Goal: Answer question/provide support: Share knowledge or assist other users

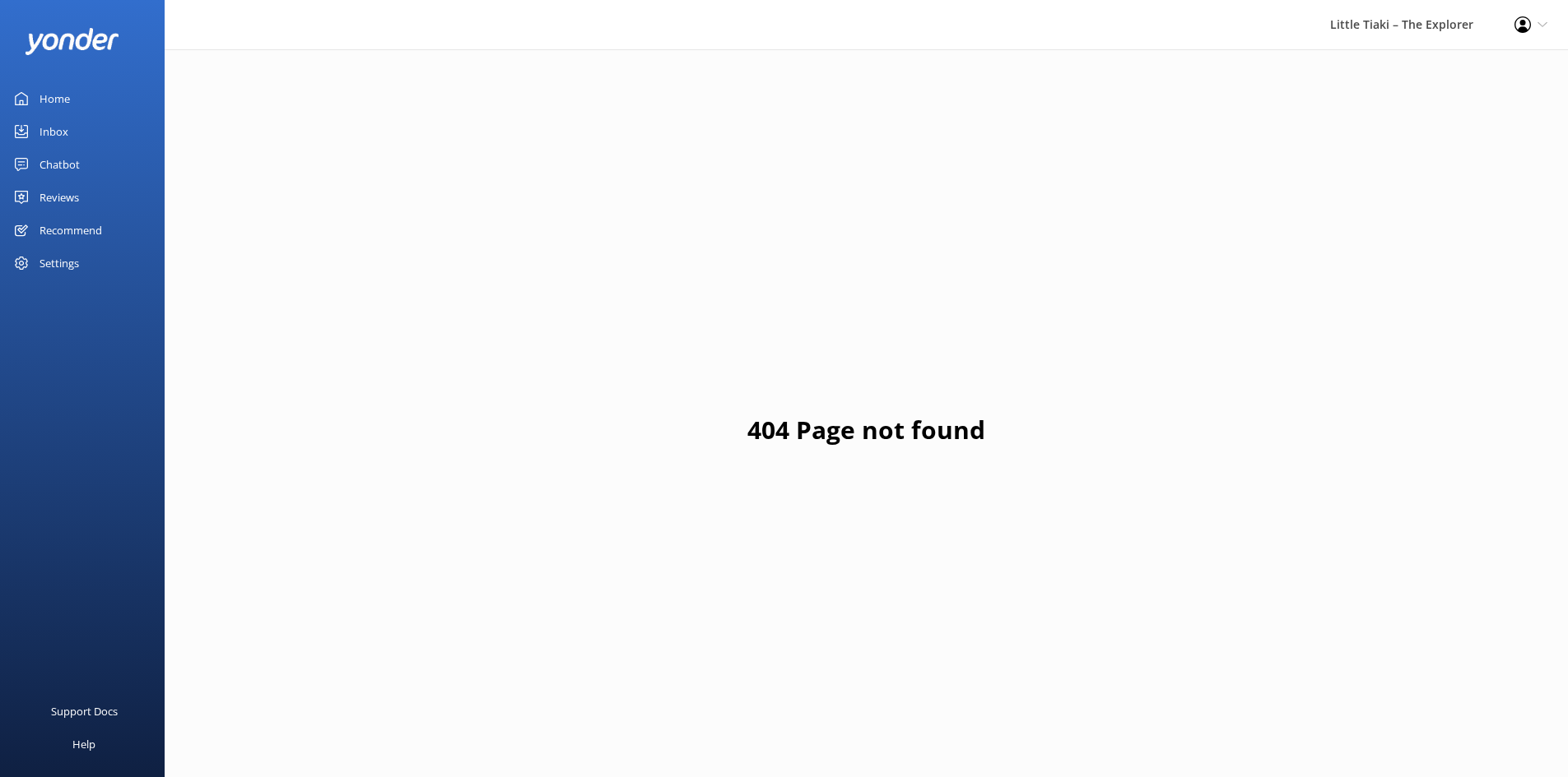
drag, startPoint x: 87, startPoint y: 137, endPoint x: 96, endPoint y: 138, distance: 9.1
click at [88, 137] on link "Inbox" at bounding box center [82, 131] width 164 height 33
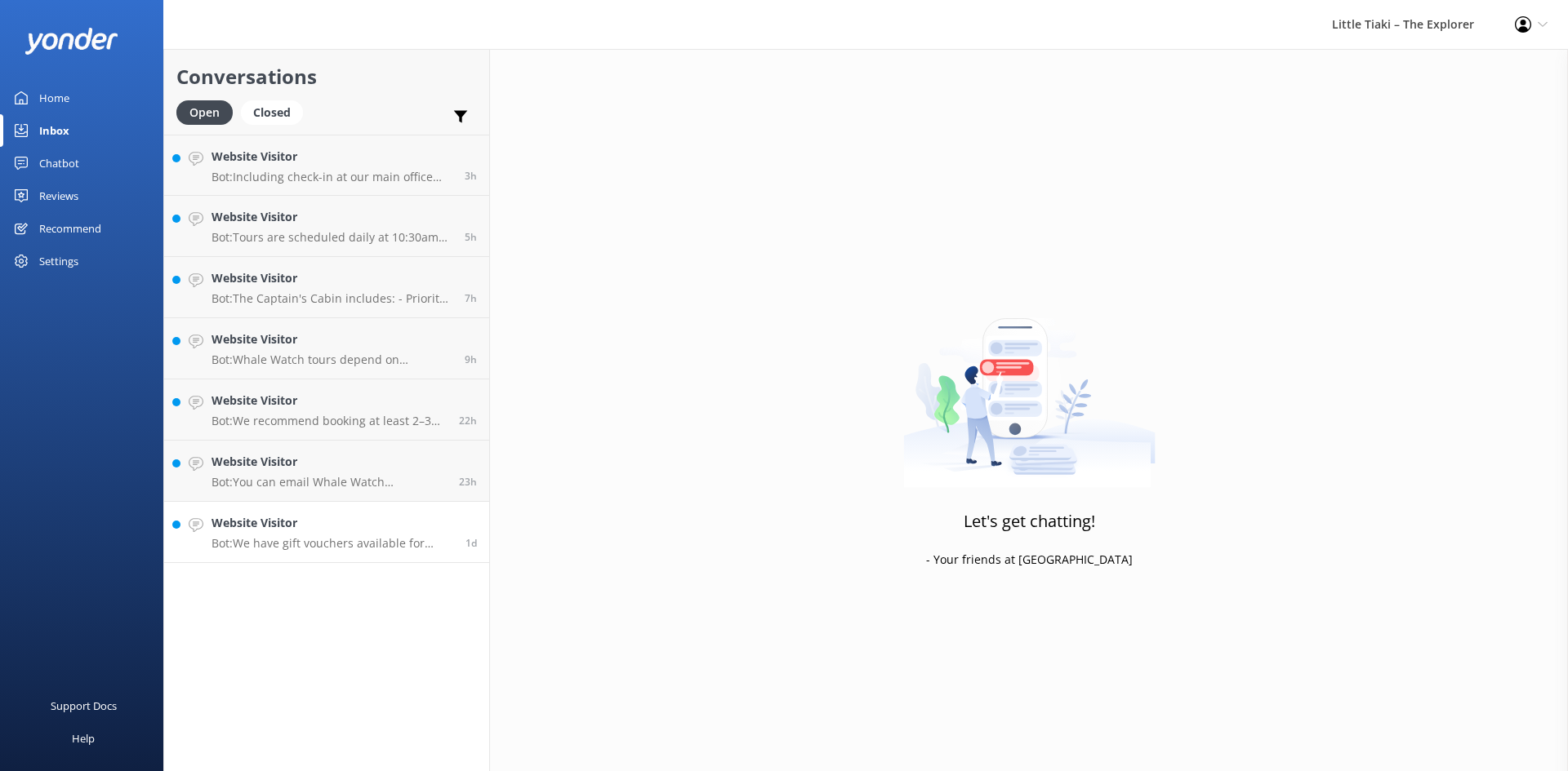
click at [339, 522] on h4 "Website Visitor" at bounding box center [332, 524] width 242 height 18
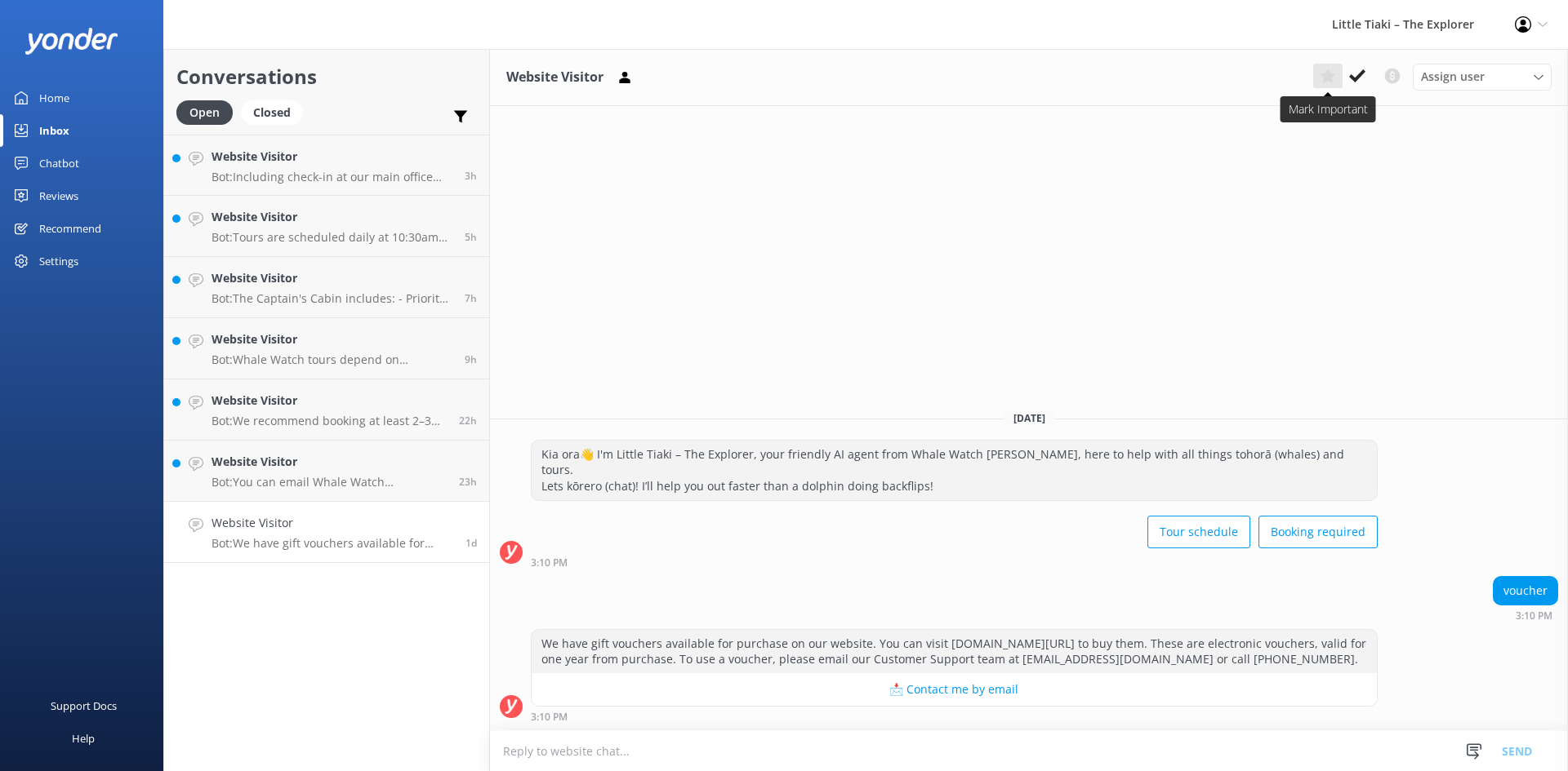
click at [1342, 66] on button at bounding box center [1328, 76] width 30 height 25
drag, startPoint x: 1332, startPoint y: 77, endPoint x: 1360, endPoint y: 79, distance: 28.1
click at [1334, 79] on icon at bounding box center [1328, 76] width 16 height 16
click at [1355, 75] on icon at bounding box center [1357, 76] width 16 height 16
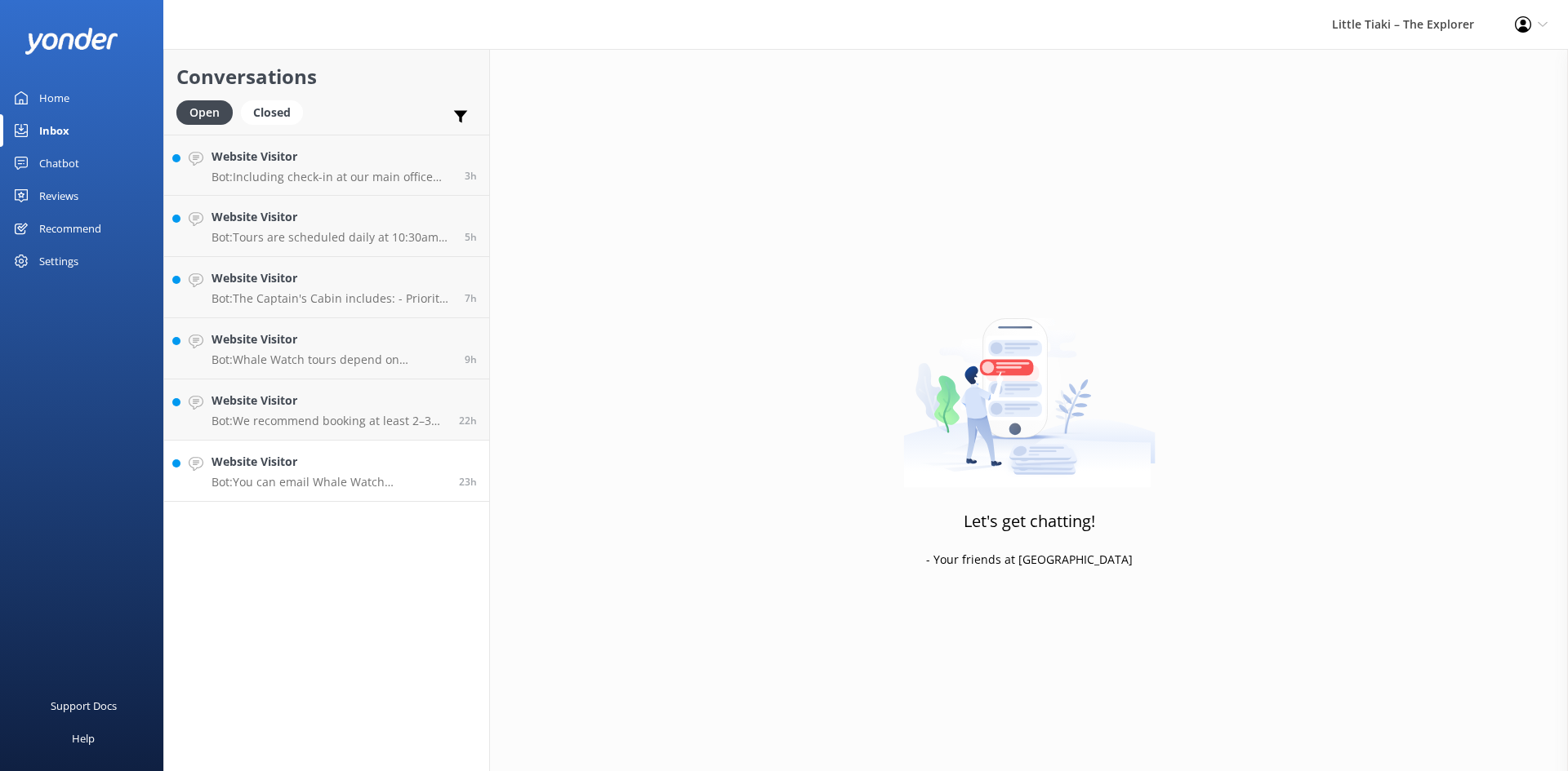
click at [314, 476] on p "Bot: You can email Whale Watch Kaikōura at [EMAIL_ADDRESS][DOMAIN_NAME]." at bounding box center [329, 483] width 235 height 15
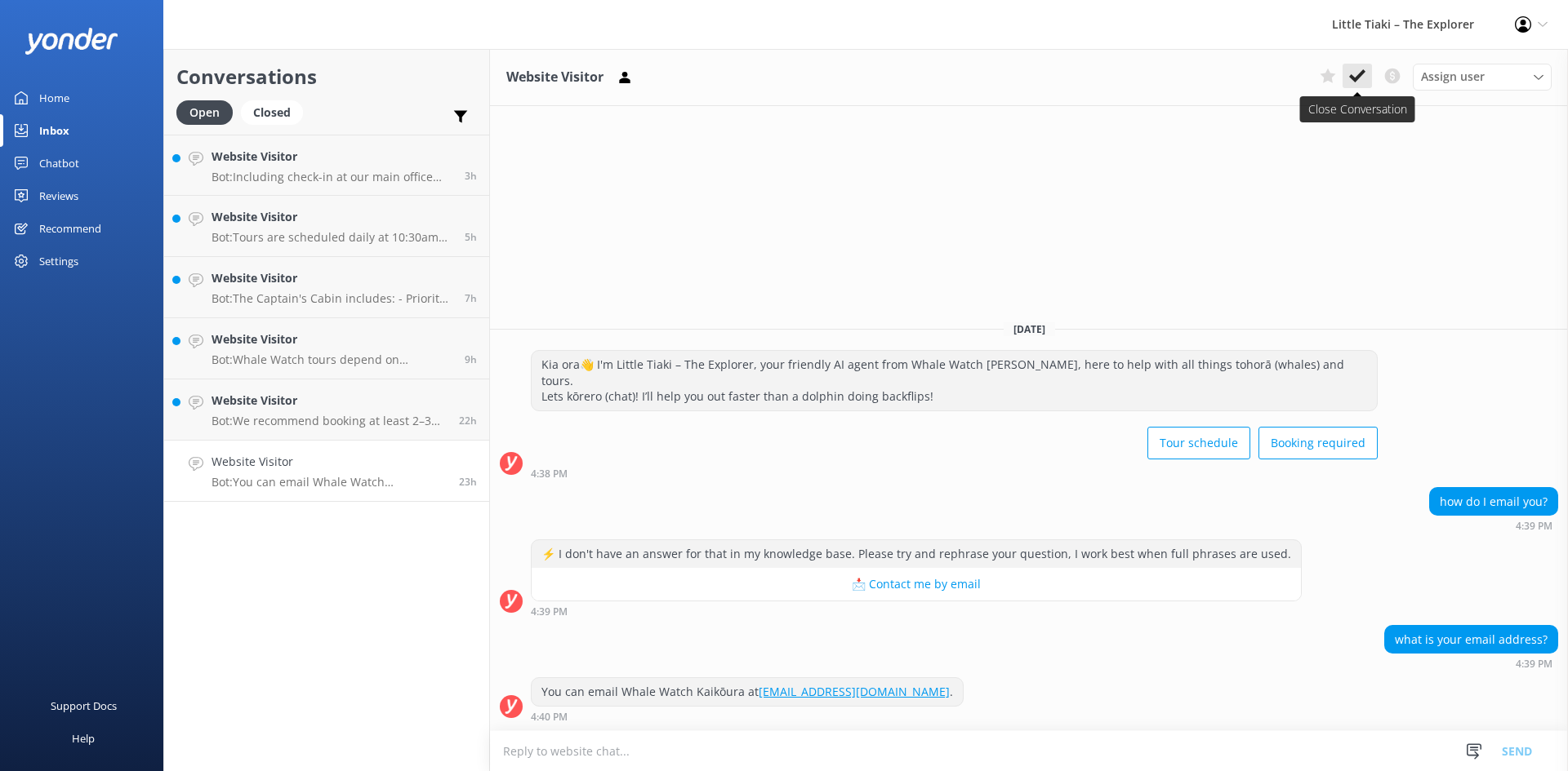
click at [1350, 76] on icon at bounding box center [1357, 76] width 16 height 16
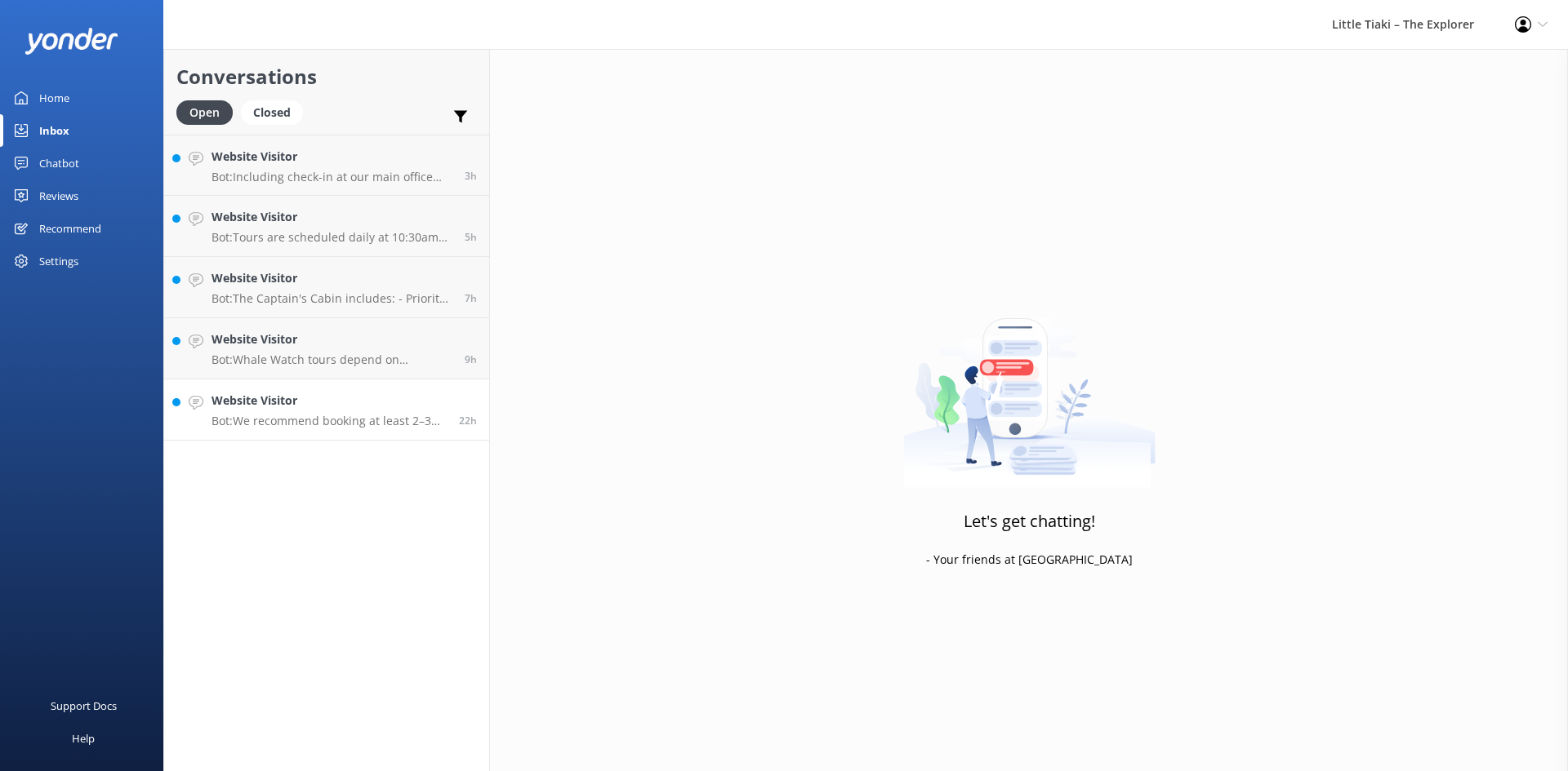
click at [284, 419] on p "Bot: We recommend booking at least 2–3 days in advance to secure your spot, esp…" at bounding box center [329, 421] width 235 height 15
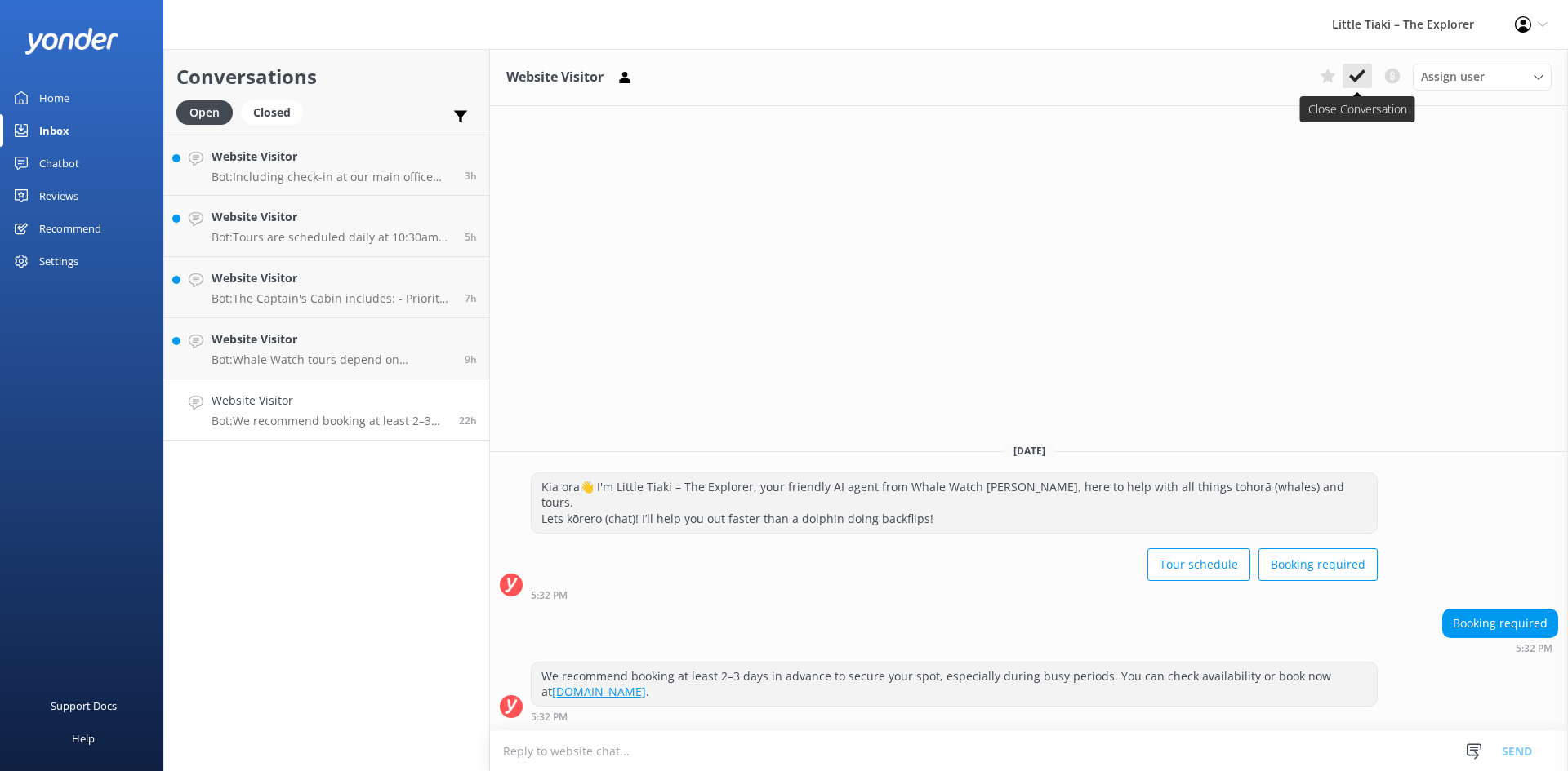
click at [1349, 86] on button at bounding box center [1357, 76] width 30 height 25
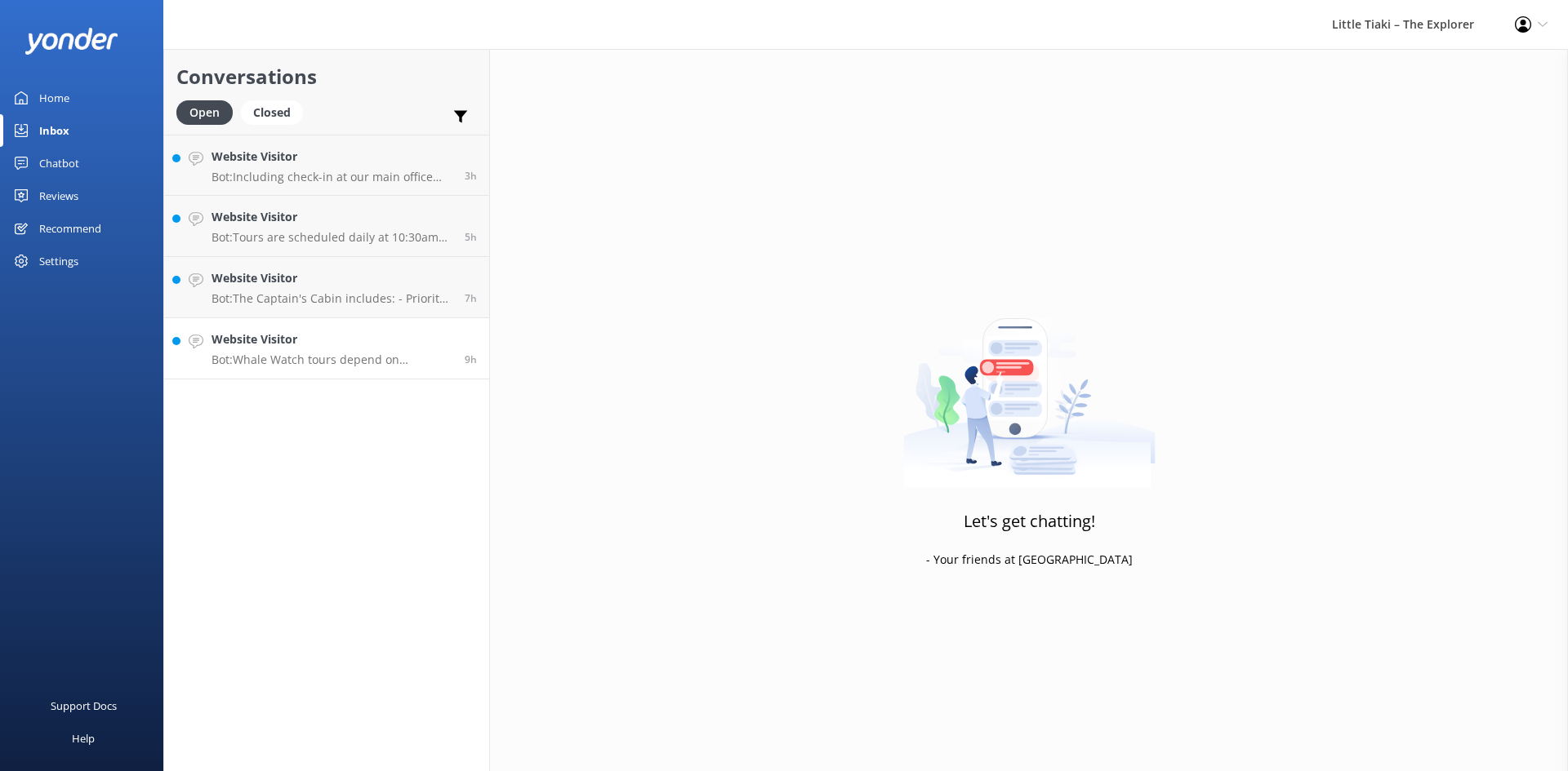
click at [271, 356] on p "Bot: Whale Watch tours depend on favourable ocean and weather conditions. Tours…" at bounding box center [332, 360] width 241 height 15
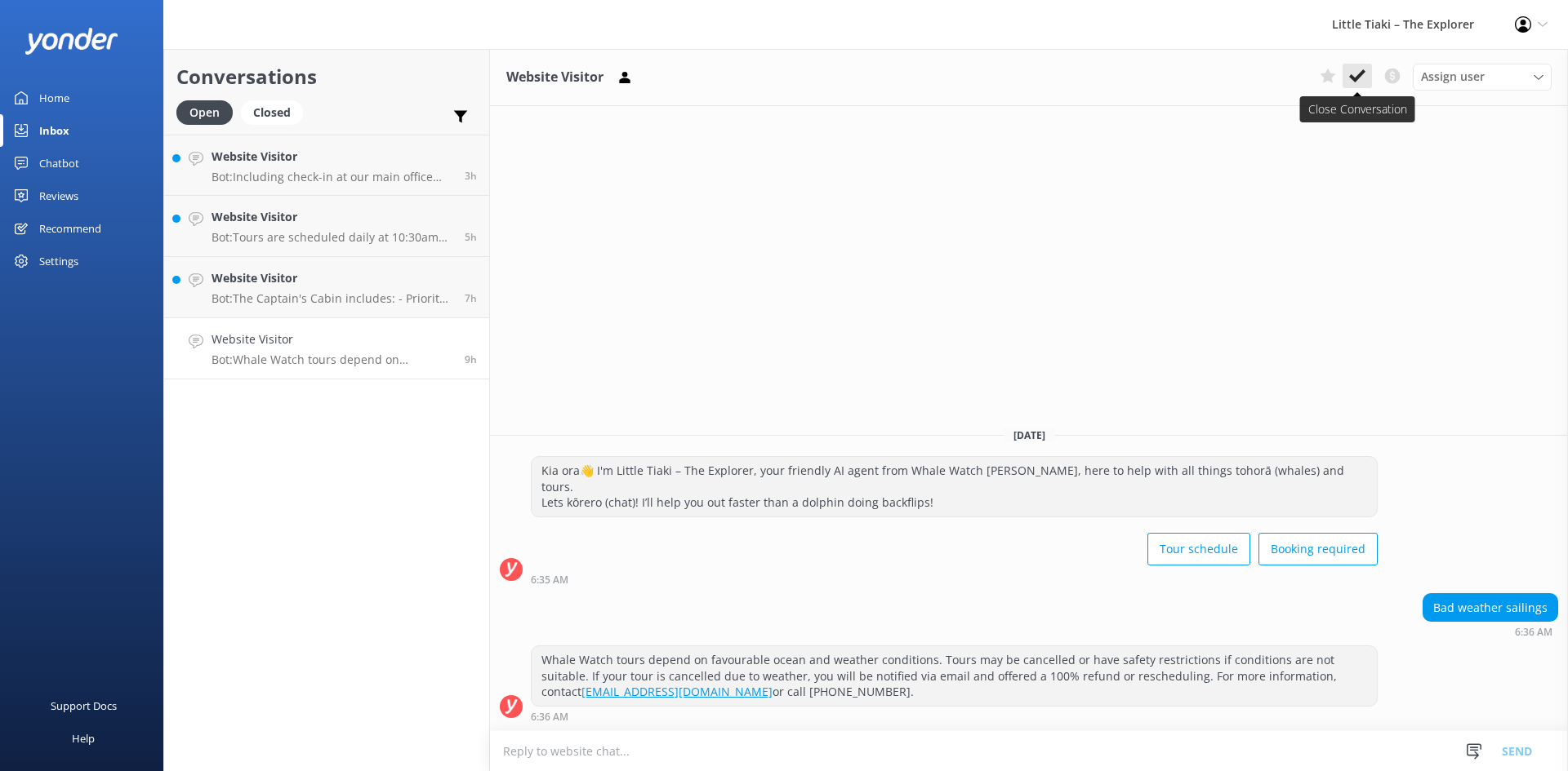
click at [1356, 75] on icon at bounding box center [1357, 76] width 16 height 16
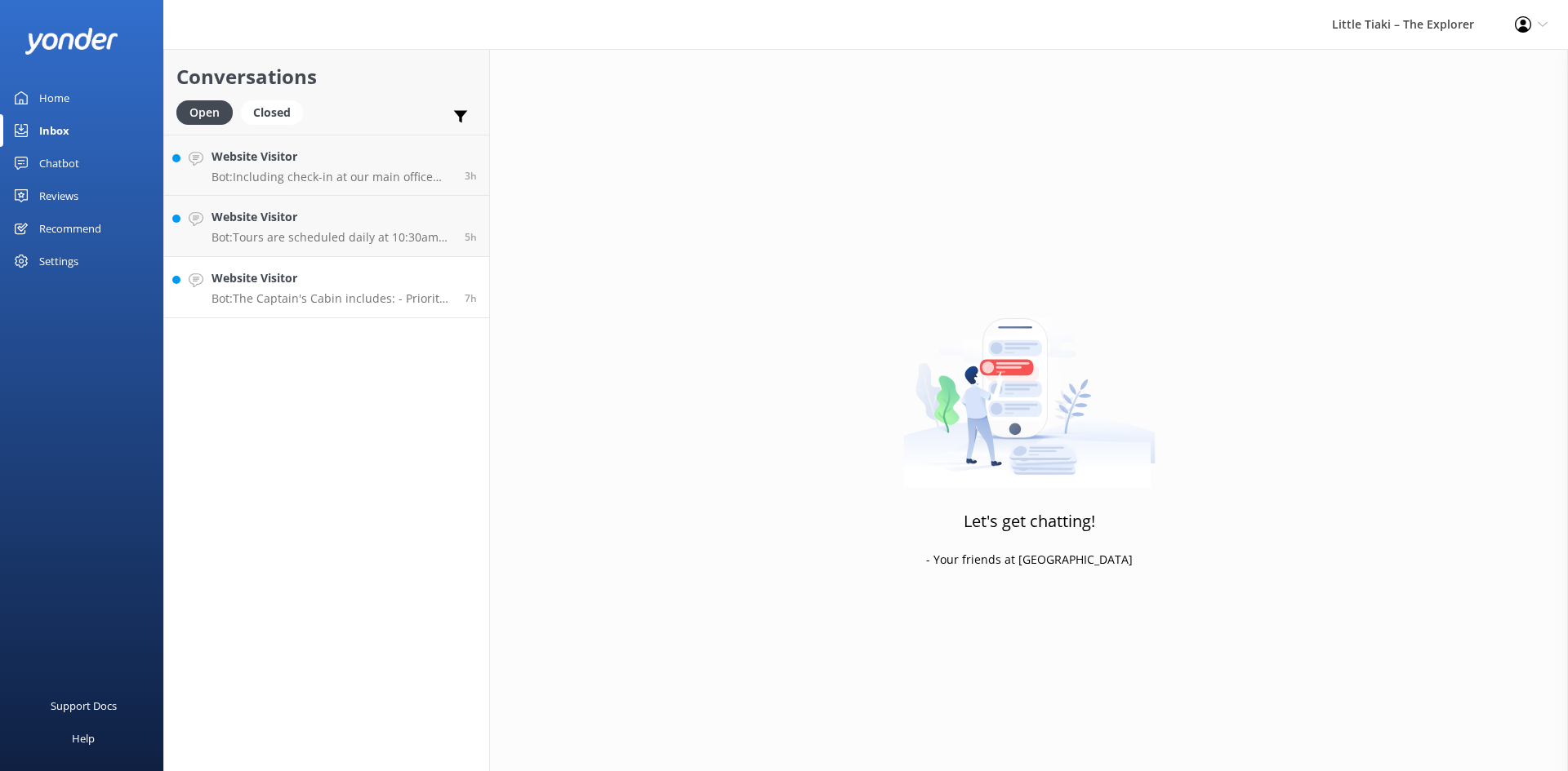
click at [346, 284] on h4 "Website Visitor" at bounding box center [332, 279] width 241 height 18
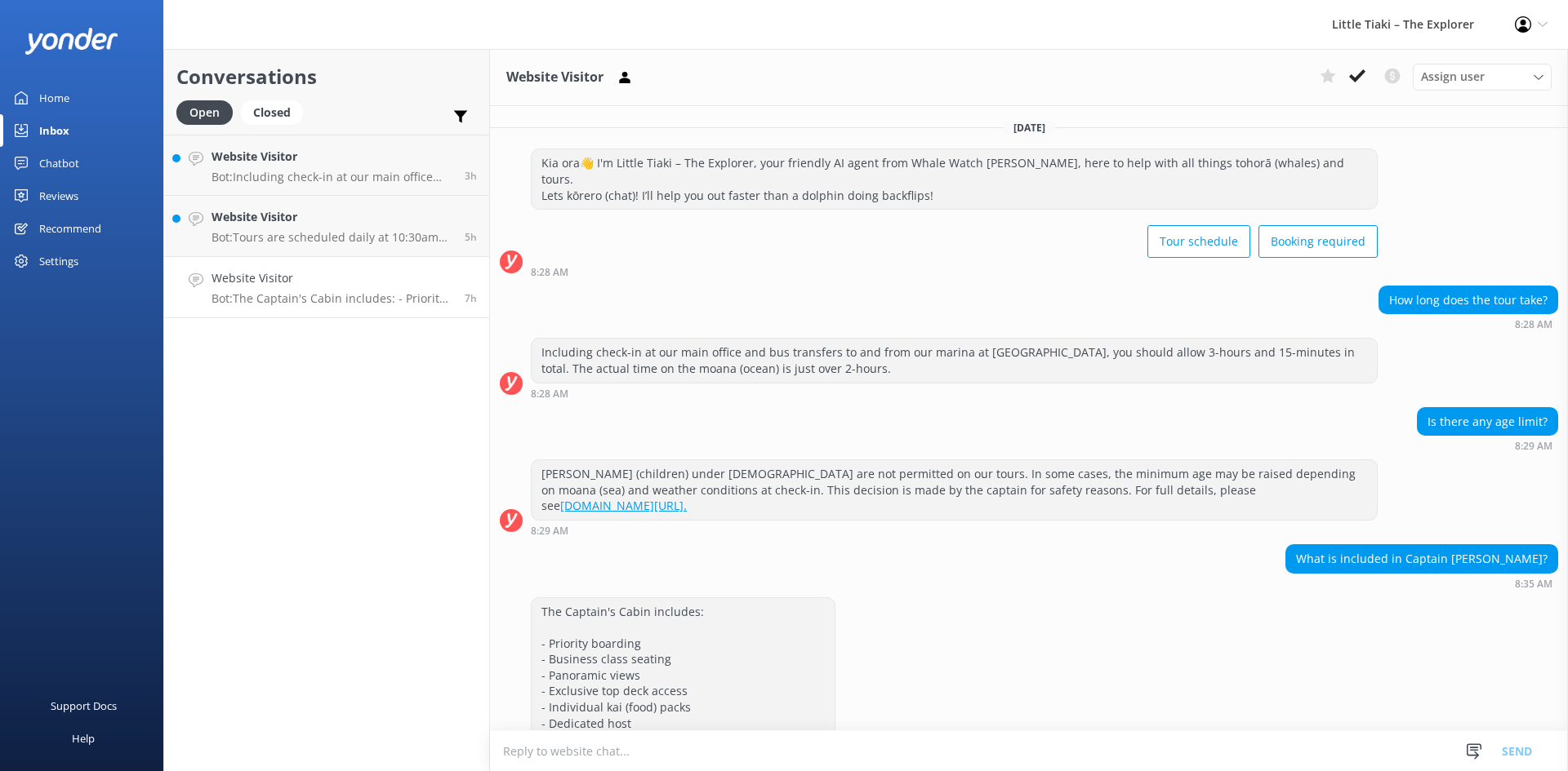
scroll to position [111, 0]
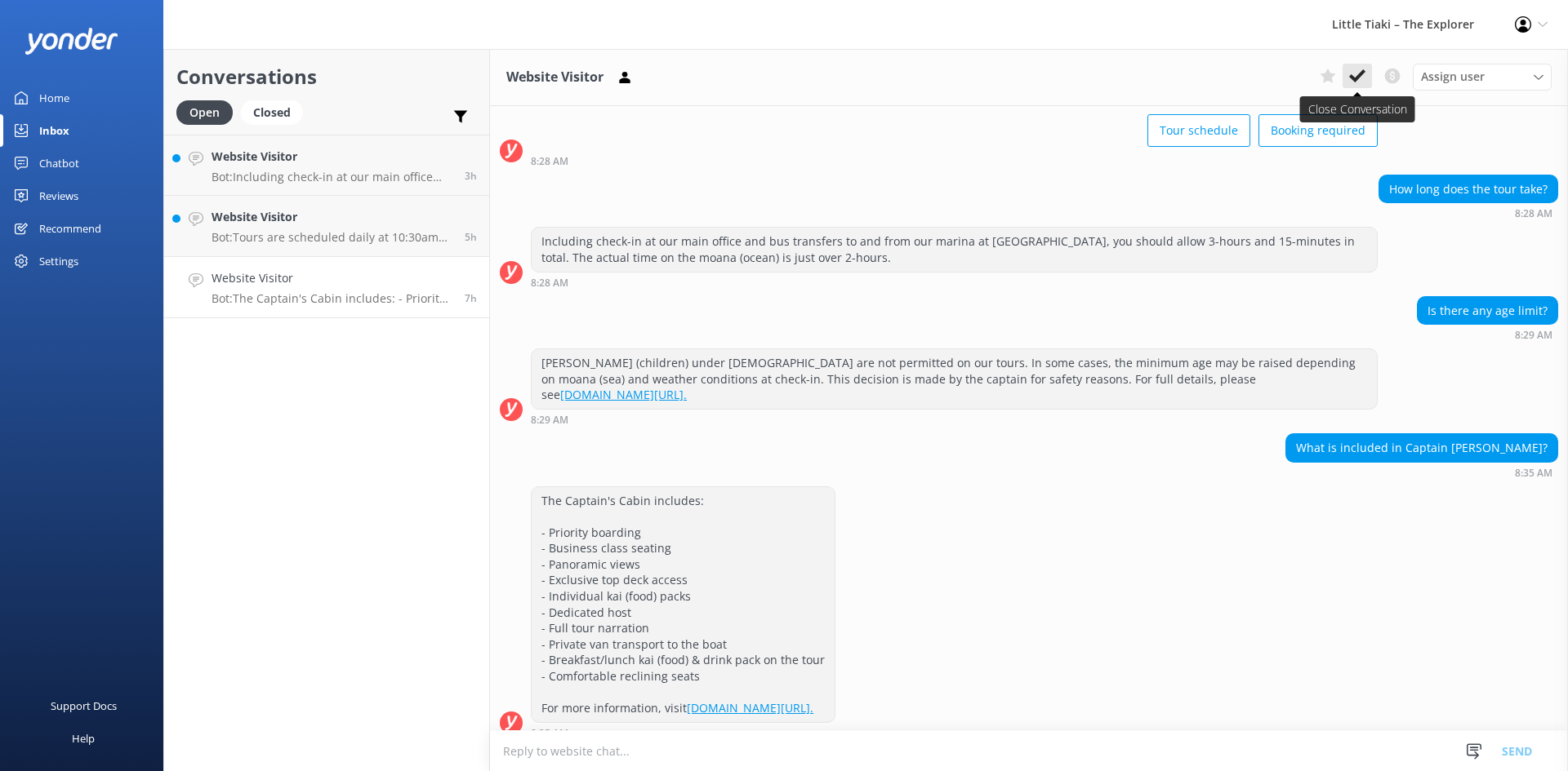
click at [1364, 78] on icon at bounding box center [1357, 76] width 16 height 16
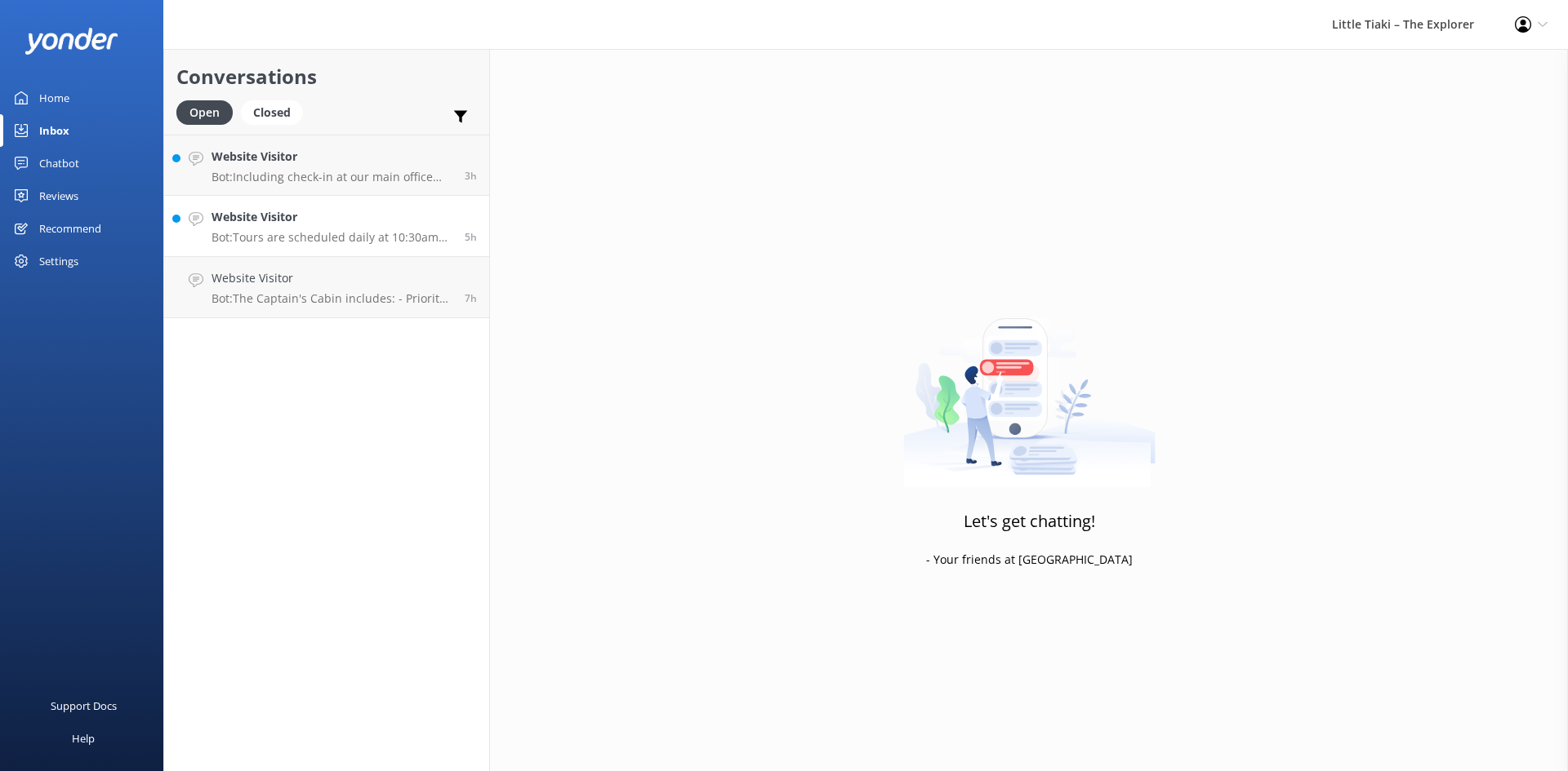
click at [413, 246] on link "Website Visitor Bot: Tours are scheduled daily at 10:30am year-round. Depending…" at bounding box center [326, 226] width 325 height 61
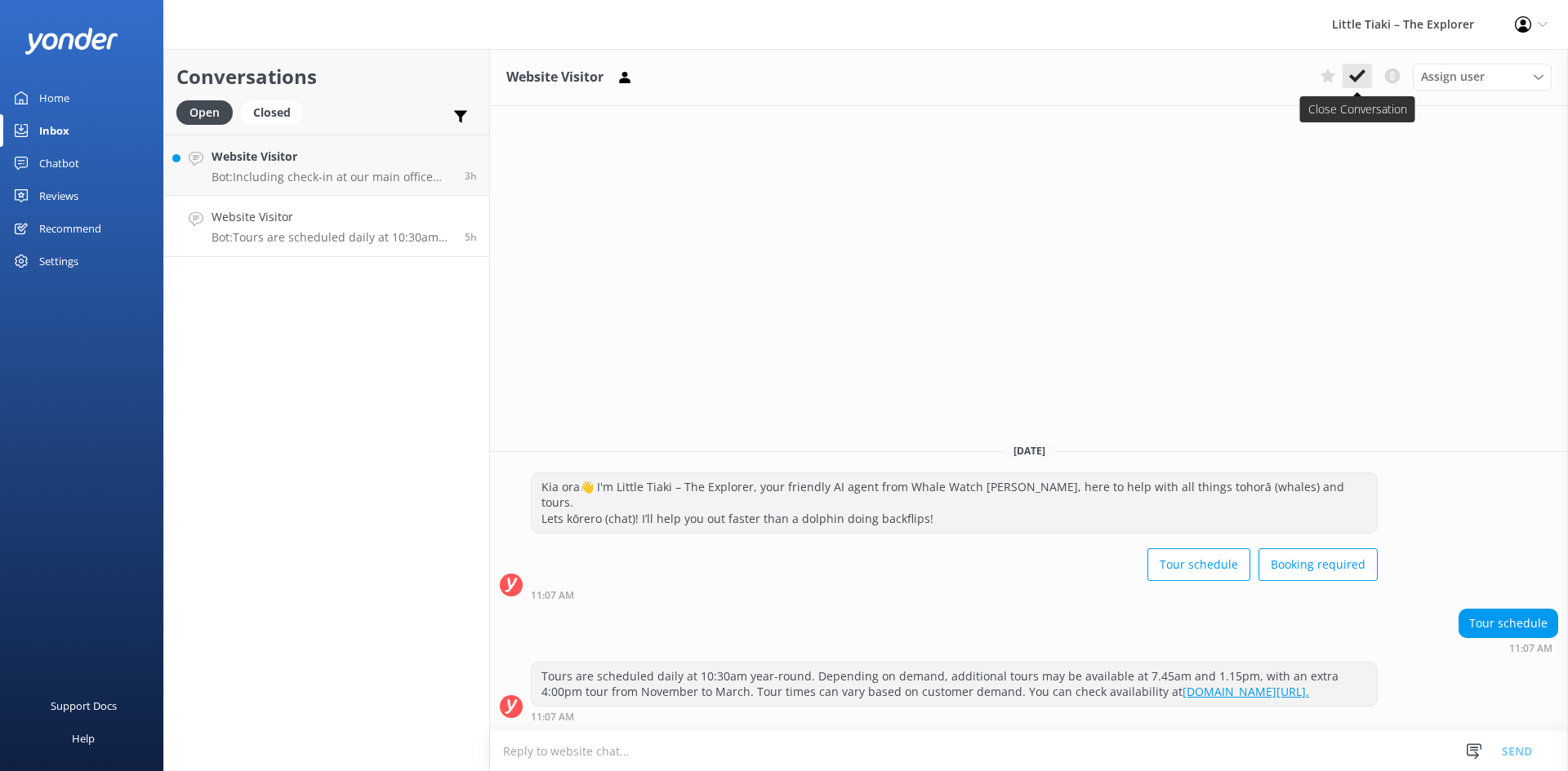
click at [1361, 70] on icon at bounding box center [1357, 76] width 16 height 16
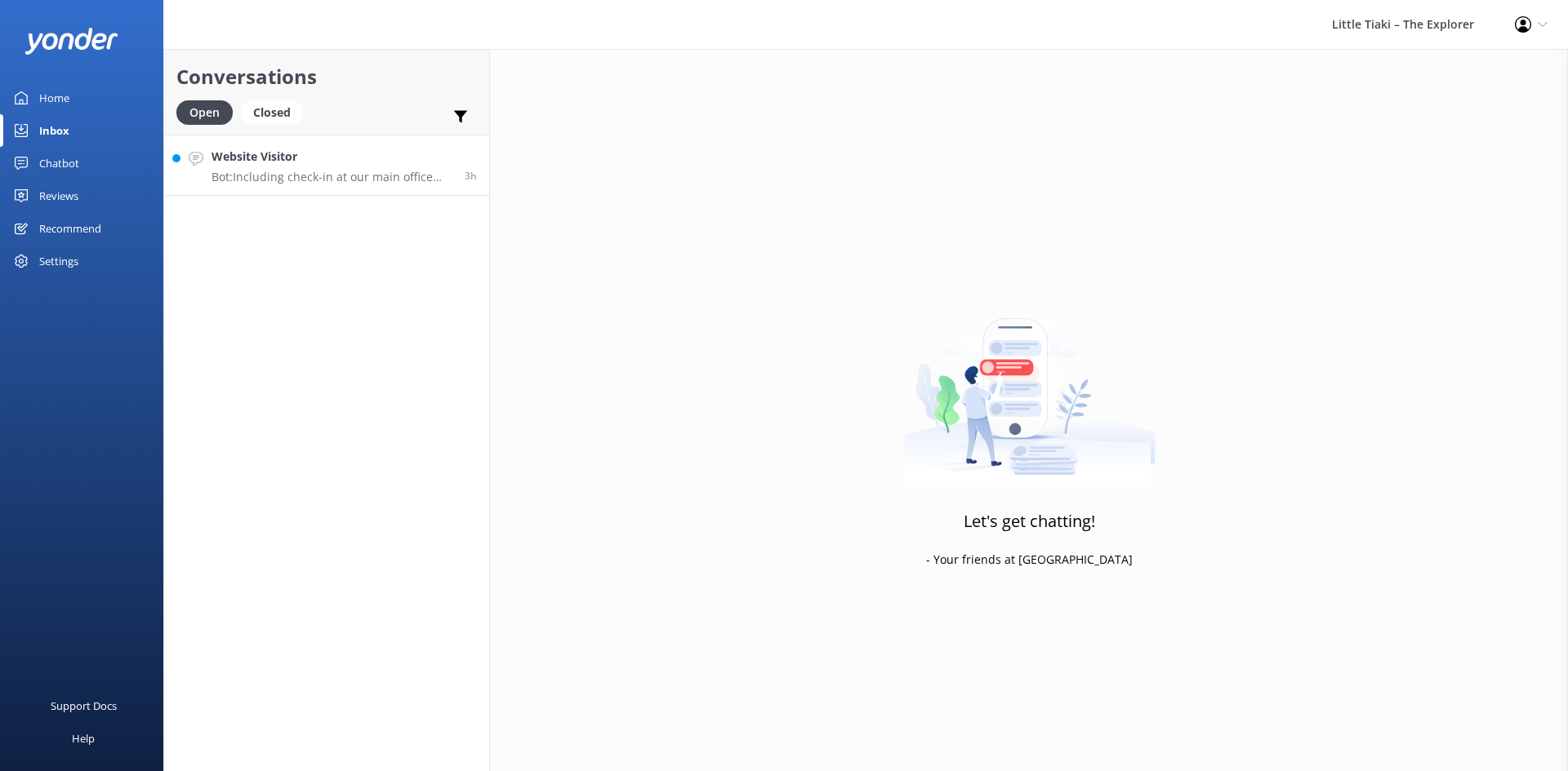
click at [381, 178] on p "Bot: Including check-in at our main office and bus transfers to and from our ma…" at bounding box center [332, 177] width 241 height 15
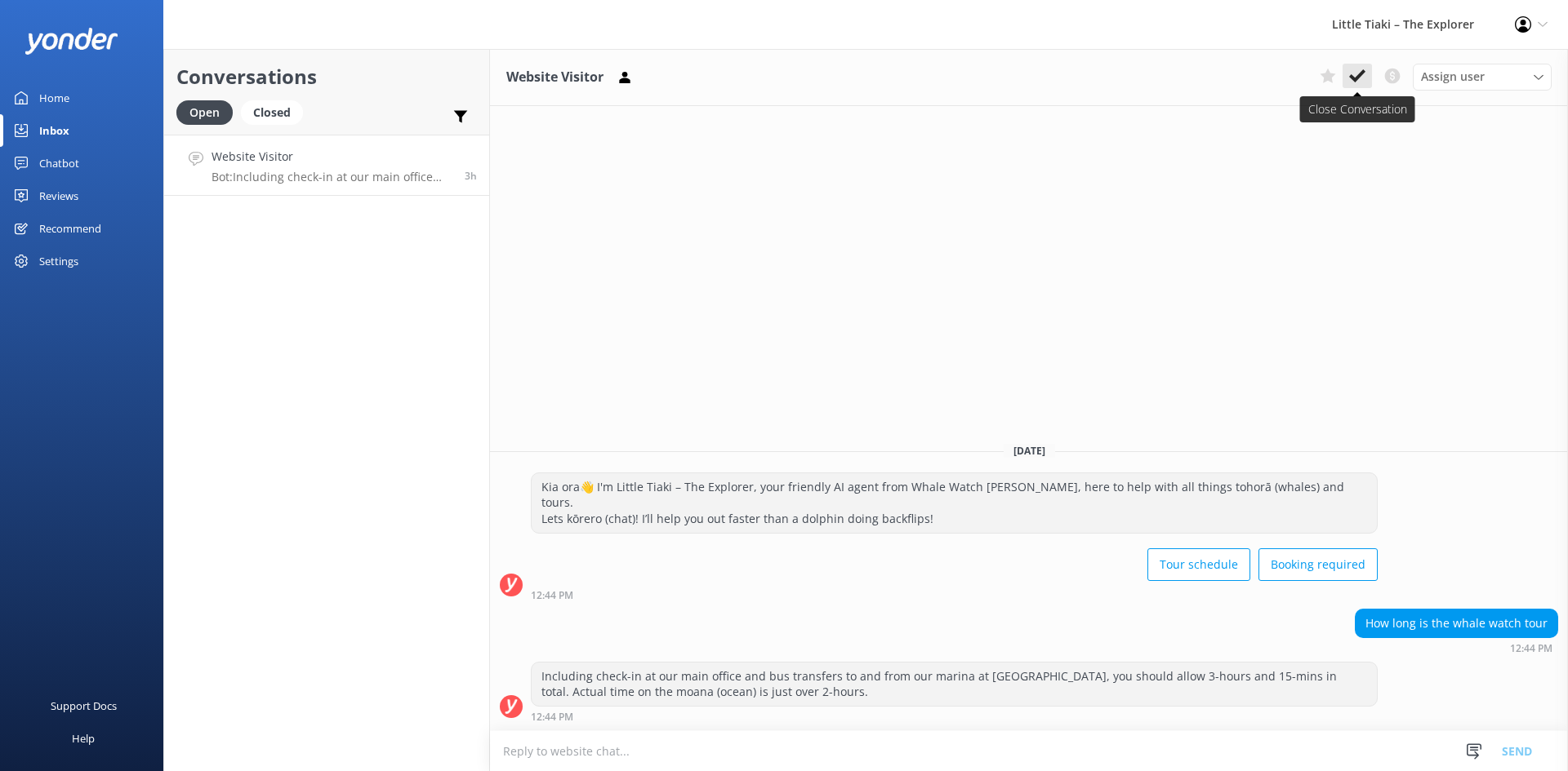
click at [1356, 73] on icon at bounding box center [1357, 76] width 16 height 16
